Goal: Use online tool/utility: Utilize a website feature to perform a specific function

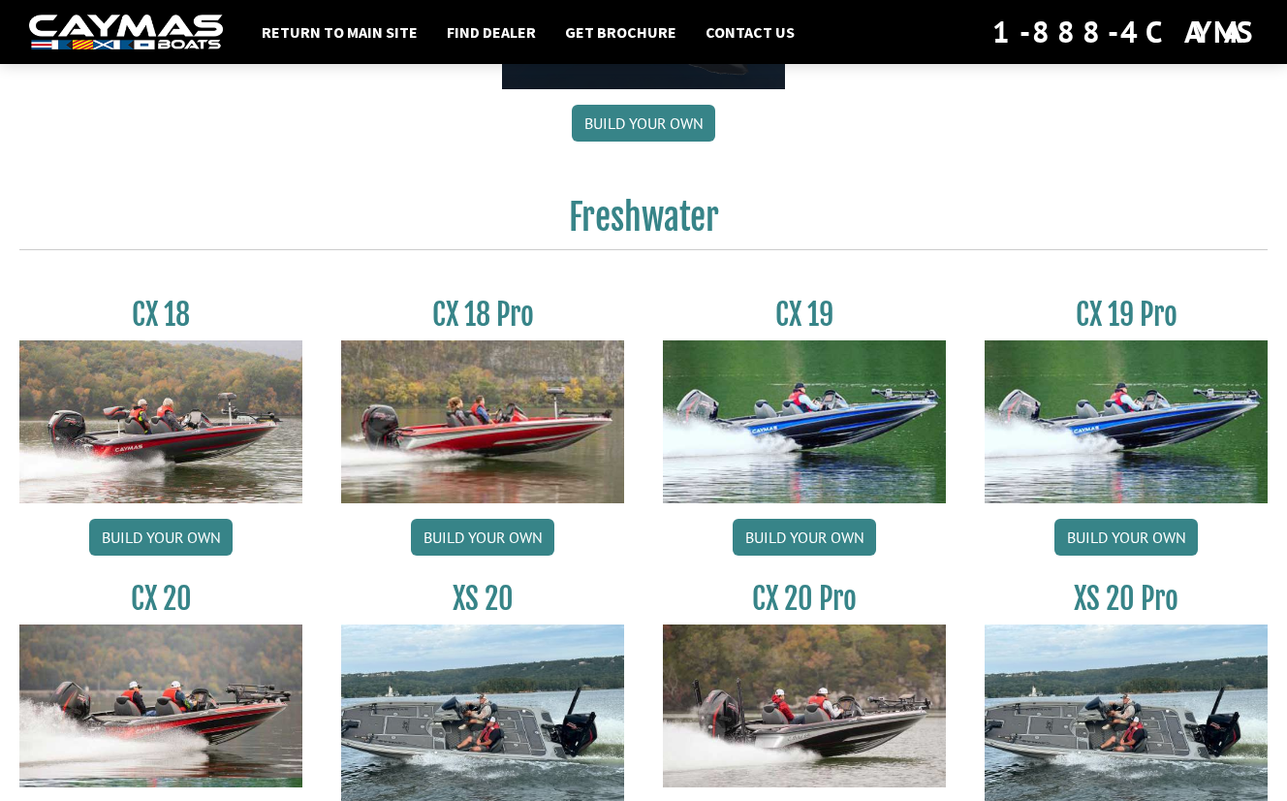
scroll to position [1524, 0]
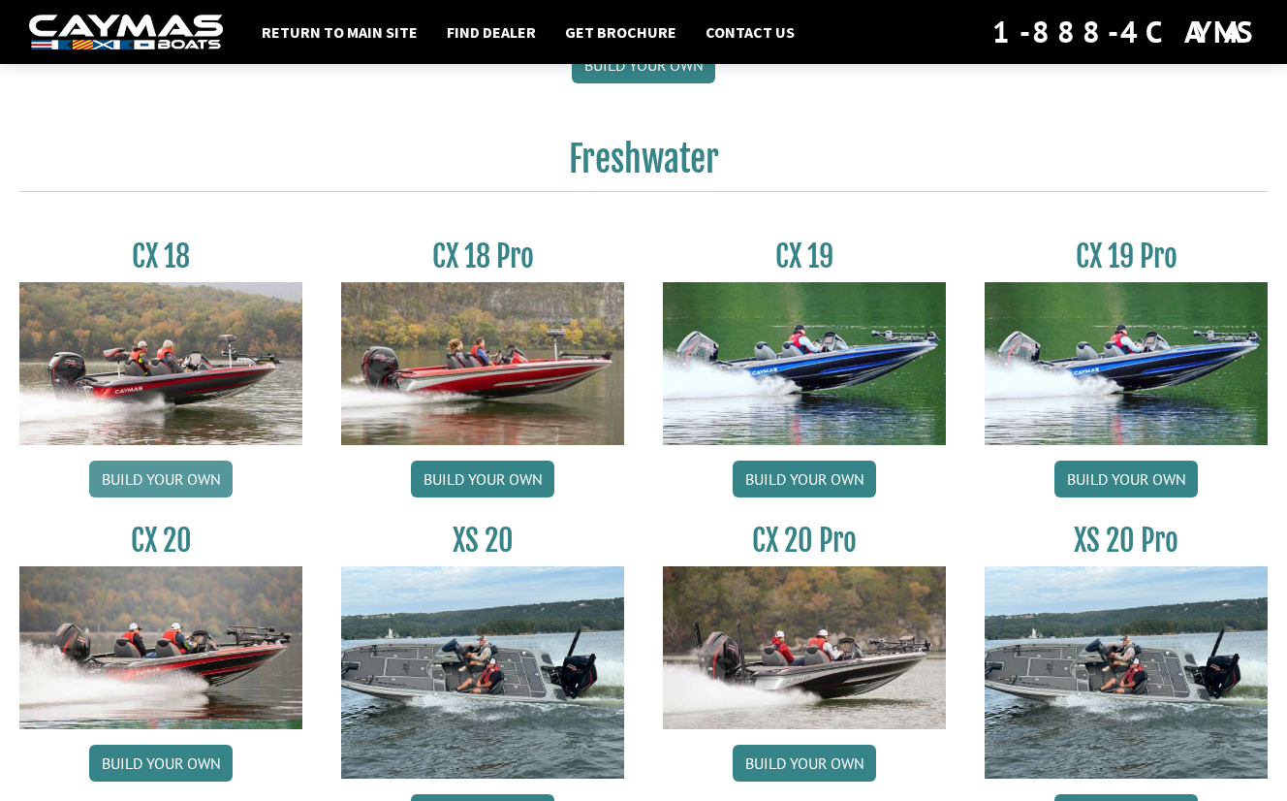
click at [191, 487] on link "Build your own" at bounding box center [160, 478] width 143 height 37
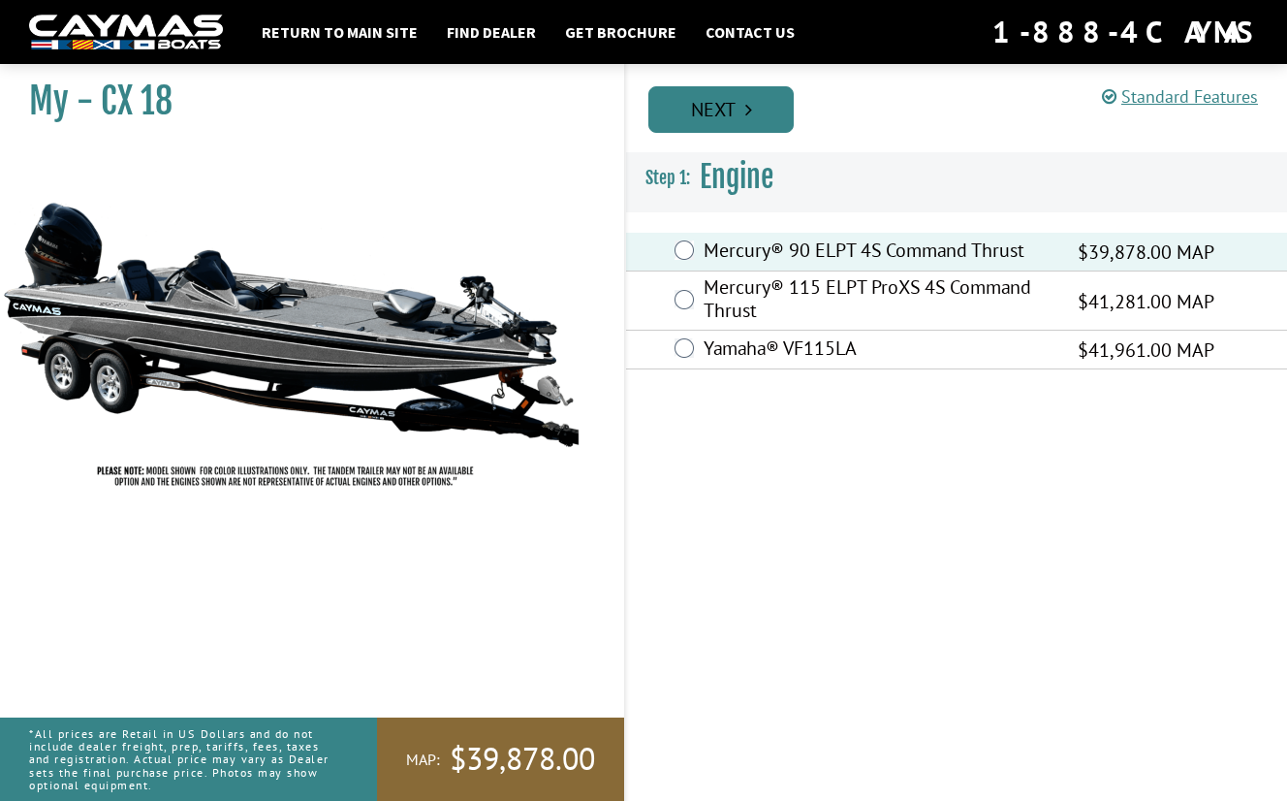
click at [731, 115] on link "Next" at bounding box center [721, 109] width 145 height 47
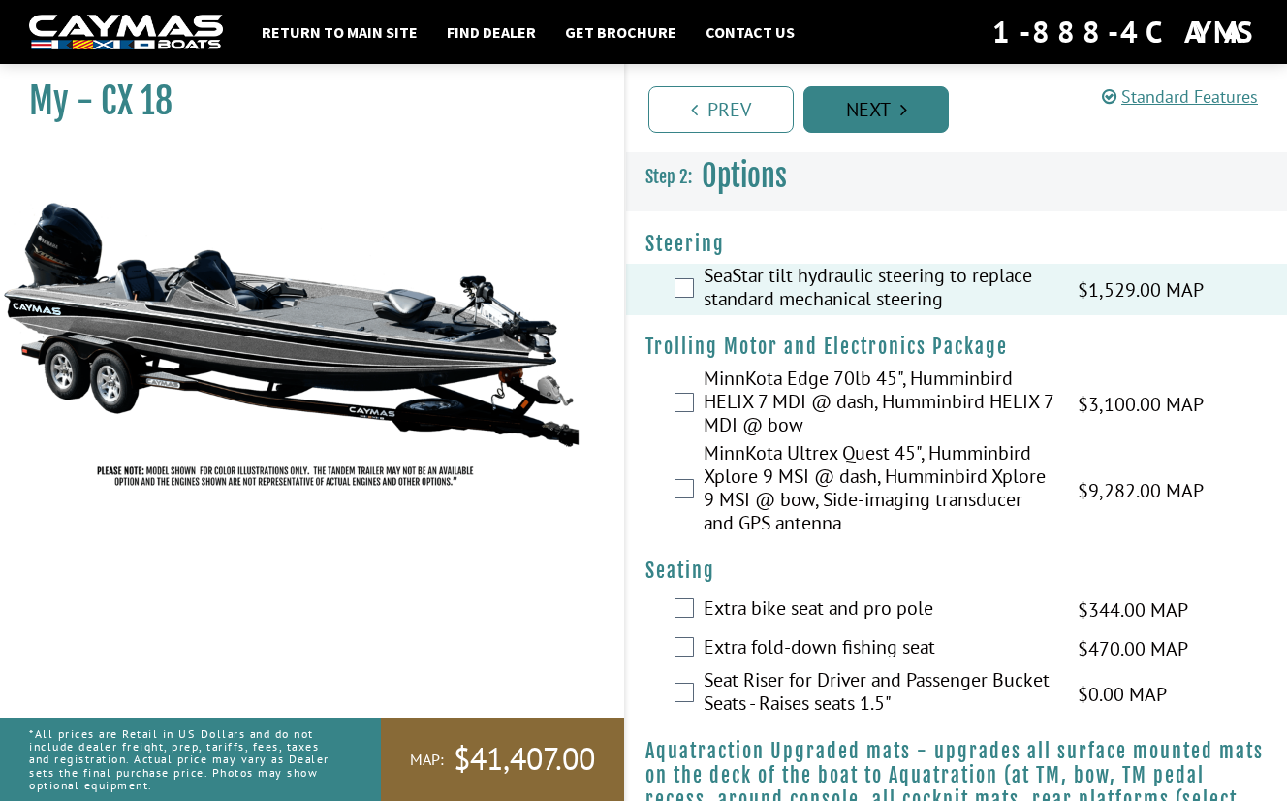
click at [890, 98] on link "Next" at bounding box center [876, 109] width 145 height 47
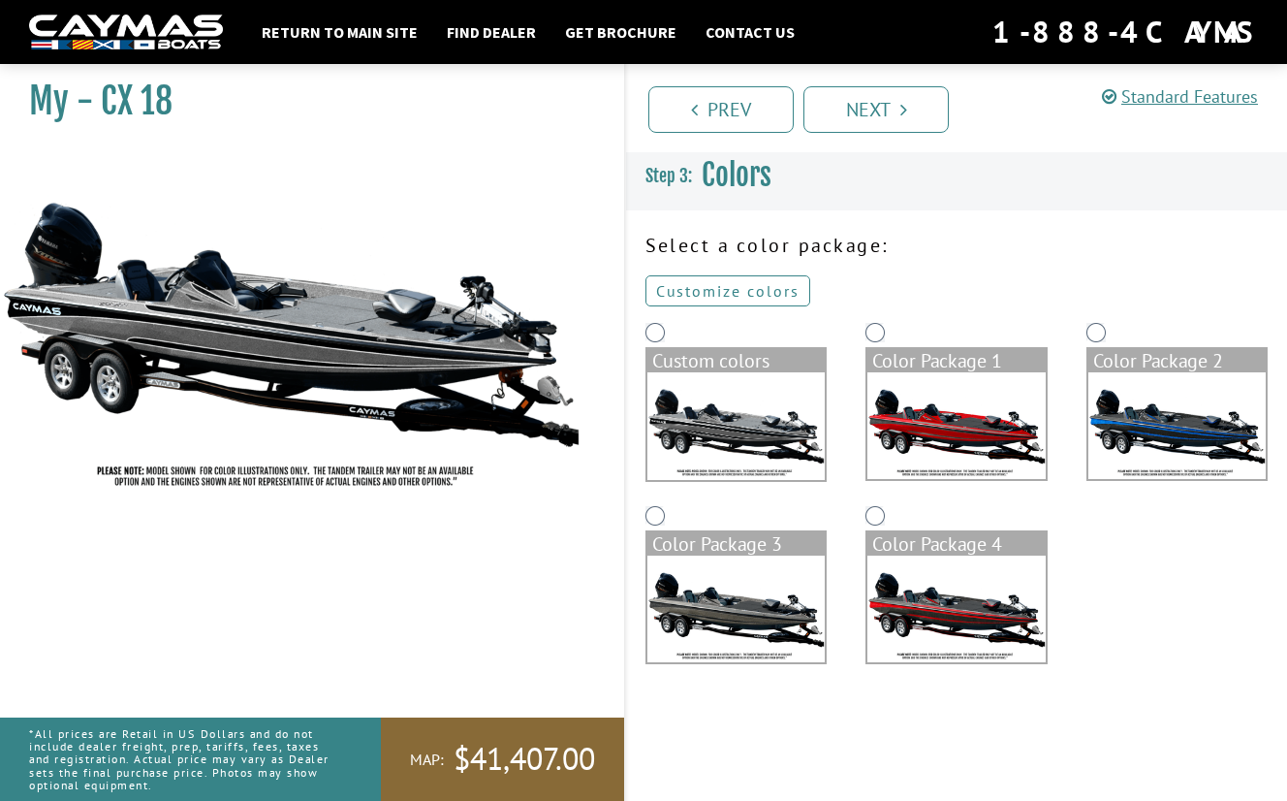
click at [741, 298] on link "Customize colors" at bounding box center [728, 290] width 165 height 31
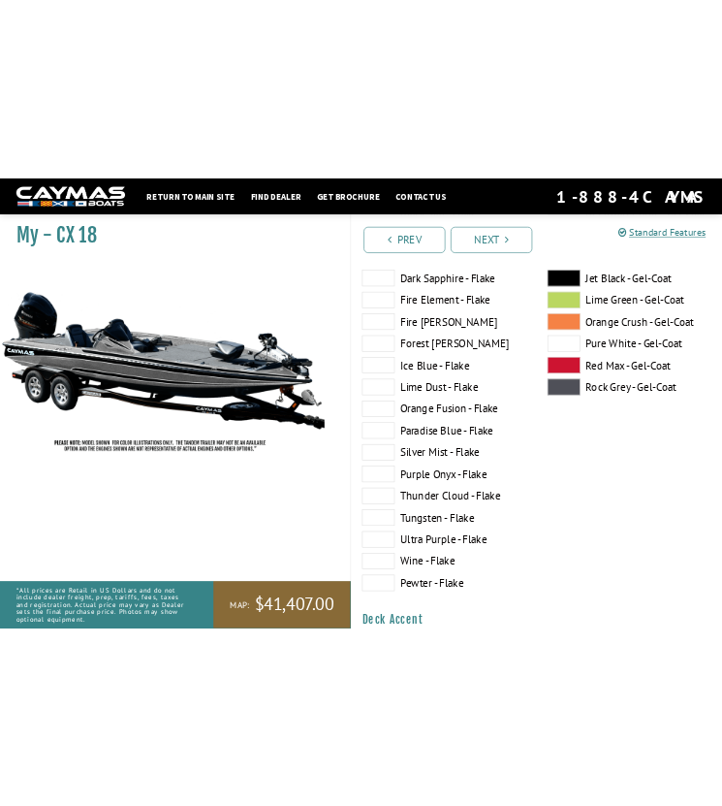
scroll to position [347, 0]
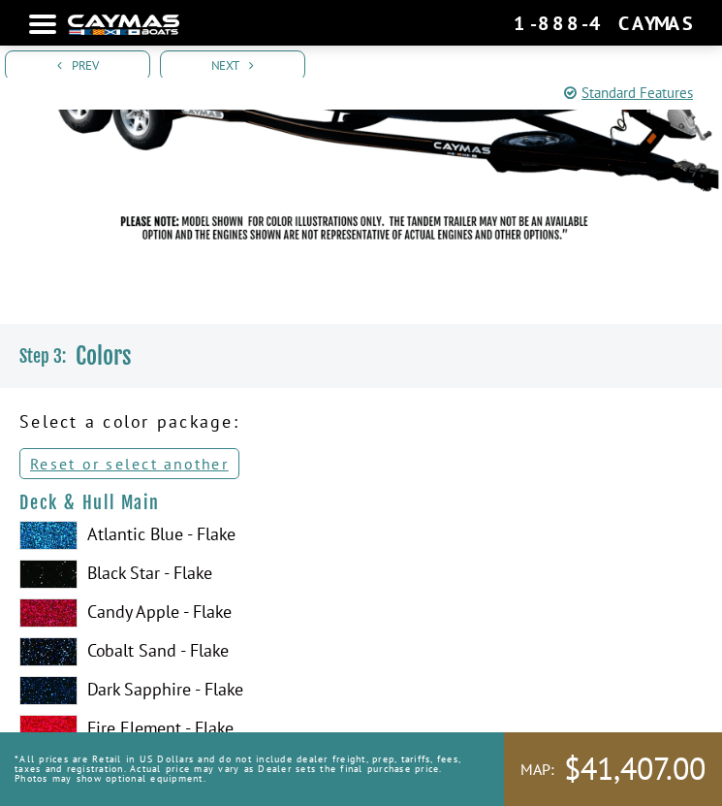
drag, startPoint x: 252, startPoint y: 532, endPoint x: 194, endPoint y: 534, distance: 58.2
click at [194, 534] on label "Atlantic Blue - Flake" at bounding box center [360, 535] width 683 height 29
copy label "Flake"
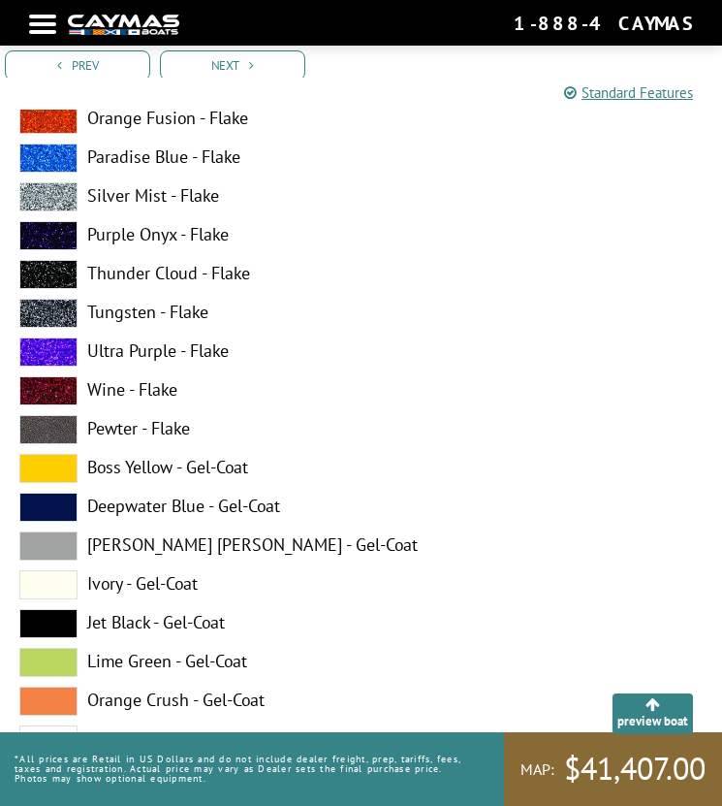
scroll to position [1156, 0]
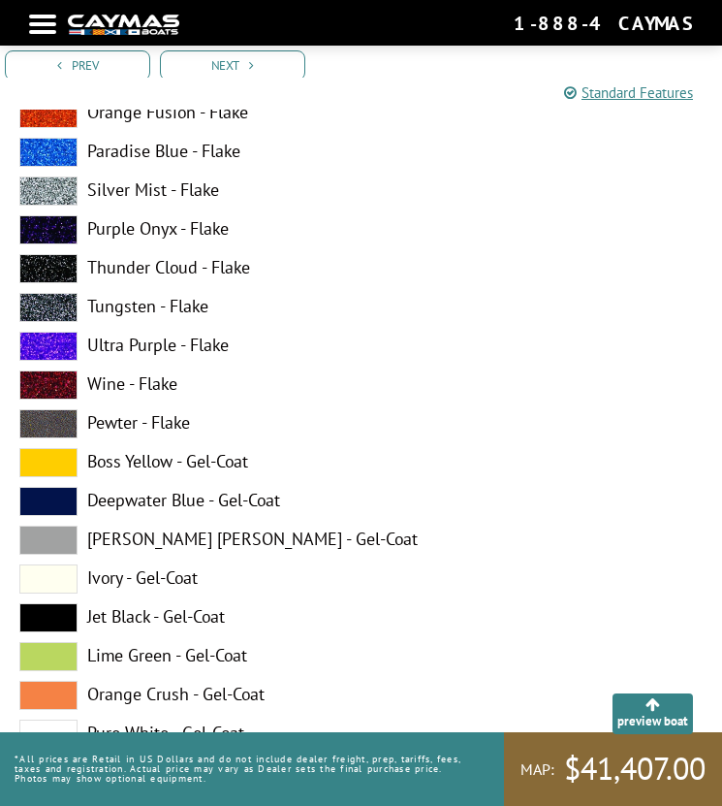
drag, startPoint x: 300, startPoint y: 494, endPoint x: 223, endPoint y: 500, distance: 76.8
click at [223, 500] on label "Deepwater Blue - Gel-Coat" at bounding box center [360, 501] width 683 height 29
copy label "Gel-Coat"
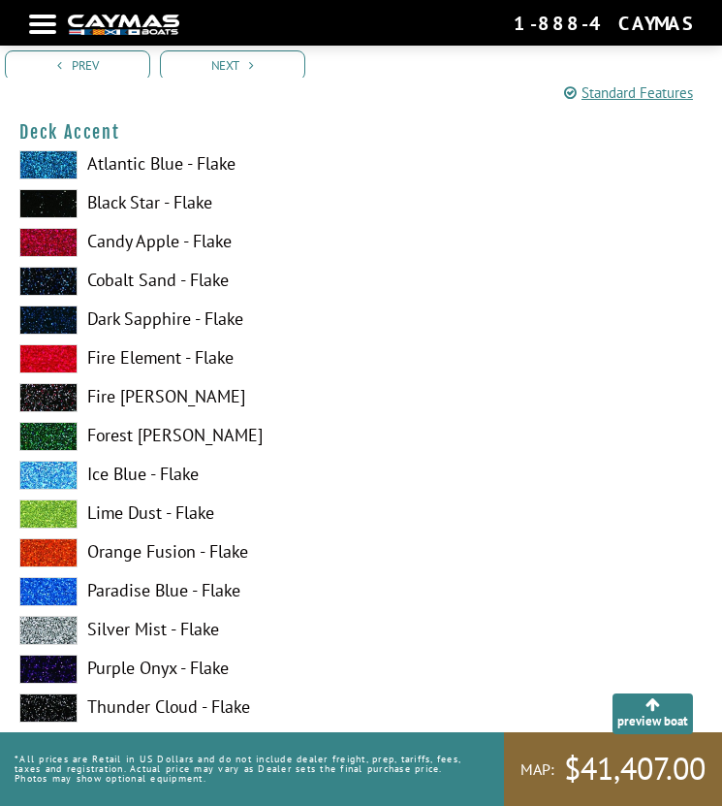
scroll to position [1848, 0]
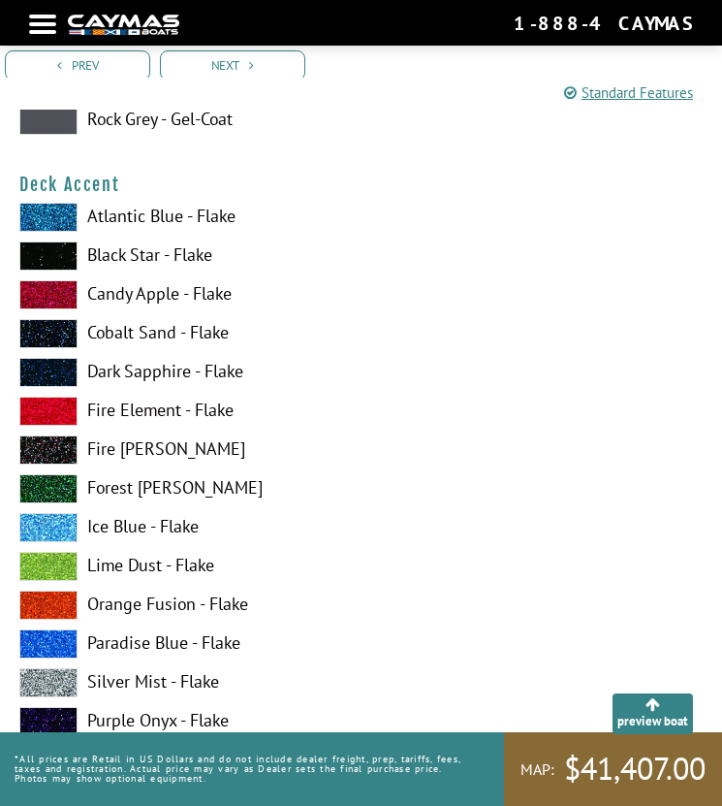
drag, startPoint x: 279, startPoint y: 445, endPoint x: 85, endPoint y: 215, distance: 300.6
click at [85, 215] on div "Atlantic Blue - Flake Black Star - Flake Candy Apple - Flake Cobalt Sand - Flak…" at bounding box center [361, 765] width 722 height 1124
copy div "Atlantic Blue - Flake Black Star - Flake Candy Apple - Flake Cobalt Sand - Flak…"
click at [450, 494] on label "Forest [PERSON_NAME]" at bounding box center [360, 488] width 683 height 29
